Goal: Task Accomplishment & Management: Use online tool/utility

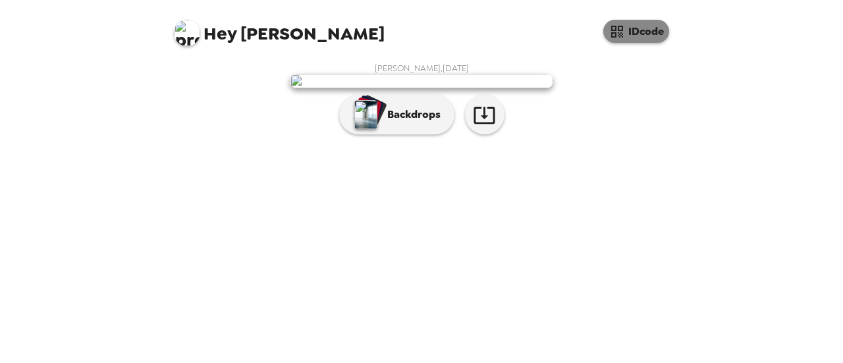
click at [628, 34] on button "IDcode" at bounding box center [636, 31] width 66 height 23
